Goal: Information Seeking & Learning: Learn about a topic

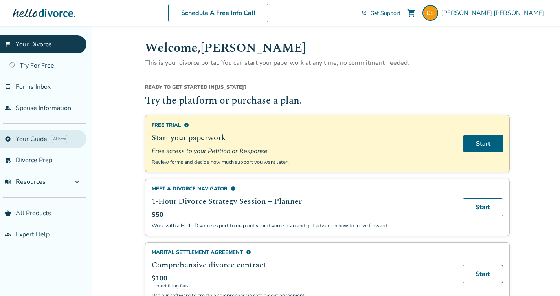
click at [38, 139] on link "explore Your Guide AI beta" at bounding box center [43, 139] width 86 height 18
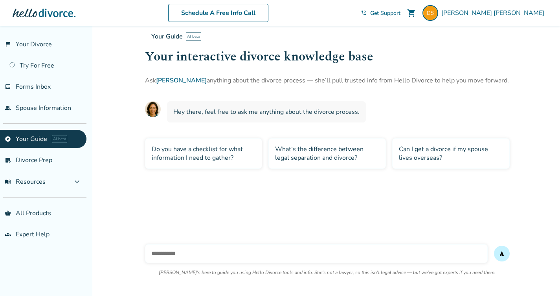
click at [171, 81] on link "[PERSON_NAME]" at bounding box center [181, 80] width 51 height 9
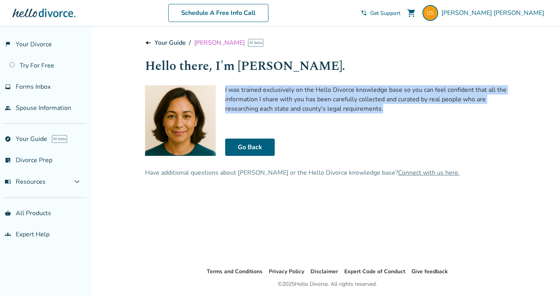
drag, startPoint x: 224, startPoint y: 89, endPoint x: 417, endPoint y: 119, distance: 195.4
click at [417, 119] on div "I was trained exclusively on the Hello Divorce knowledge base so you can feel c…" at bounding box center [327, 120] width 365 height 71
copy p "I was trained exclusively on the Hello Divorce knowledge base so you can feel c…"
click at [167, 44] on link "Your Guide" at bounding box center [170, 43] width 31 height 9
